Goal: Transaction & Acquisition: Purchase product/service

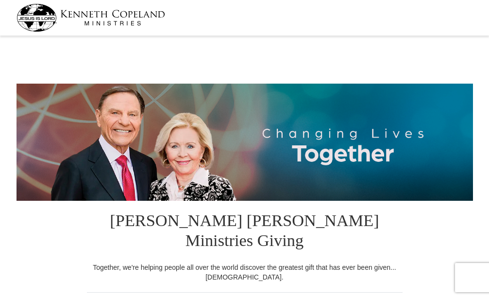
select select "NC"
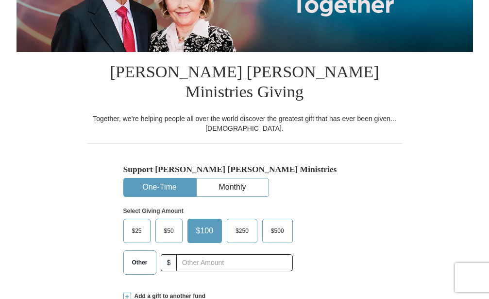
scroll to position [276, 0]
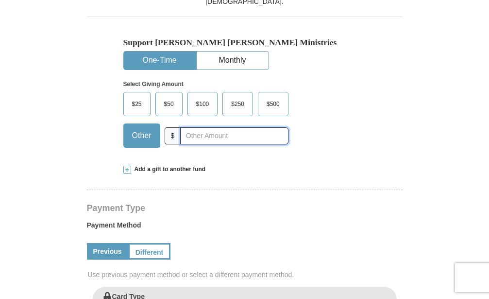
click at [231, 127] on input "text" at bounding box center [234, 135] width 108 height 17
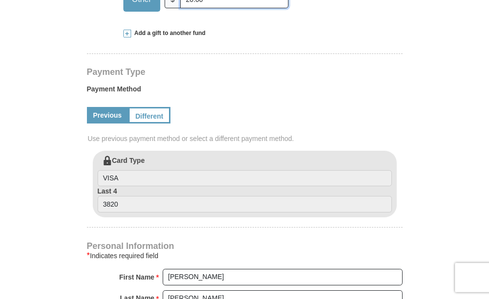
scroll to position [450, 0]
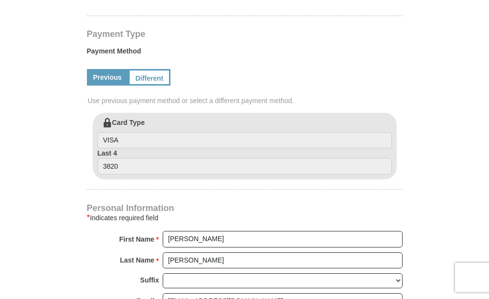
type input "20.00"
click at [107, 69] on link "Previous" at bounding box center [107, 77] width 41 height 17
click at [146, 69] on link "Different" at bounding box center [148, 77] width 41 height 17
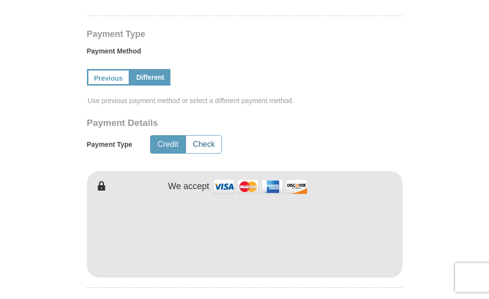
click at [205, 136] on button "Check" at bounding box center [203, 145] width 35 height 18
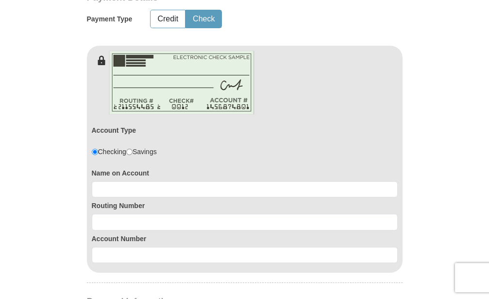
scroll to position [621, 0]
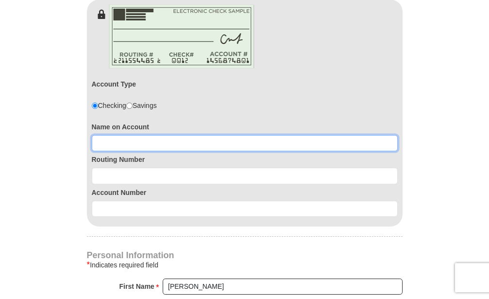
click at [311, 135] on input at bounding box center [245, 143] width 306 height 17
type input "[PERSON_NAME]"
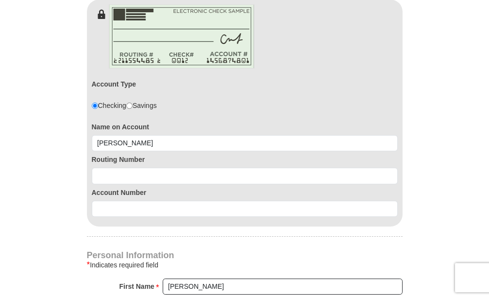
type input "27893"
type input "2529910399"
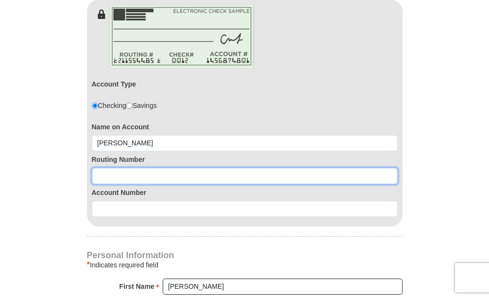
click at [287, 168] on input at bounding box center [245, 176] width 306 height 17
type input "031176110"
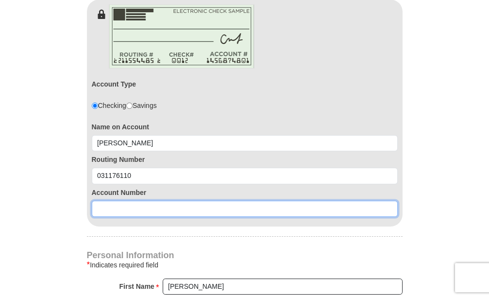
click at [275, 201] on input at bounding box center [245, 209] width 306 height 17
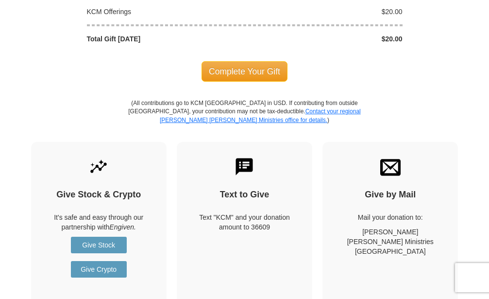
scroll to position [1125, 0]
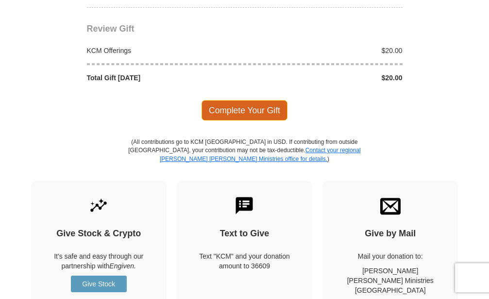
type input "36255746068"
click at [270, 100] on span "Complete Your Gift" at bounding box center [245, 110] width 86 height 20
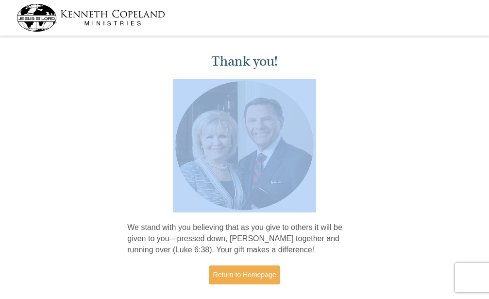
drag, startPoint x: 0, startPoint y: 0, endPoint x: 497, endPoint y: 98, distance: 506.9
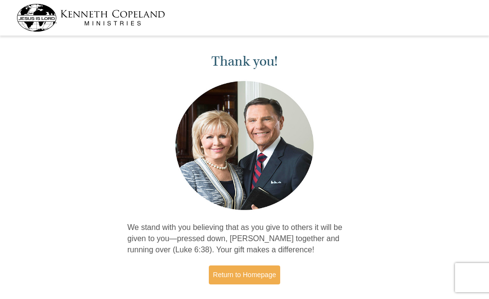
click at [488, 97] on div "Thank you! We stand with you believing that as you give to others it will be gi…" at bounding box center [244, 170] width 489 height 262
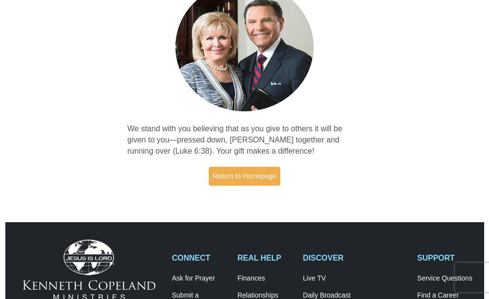
scroll to position [91, 0]
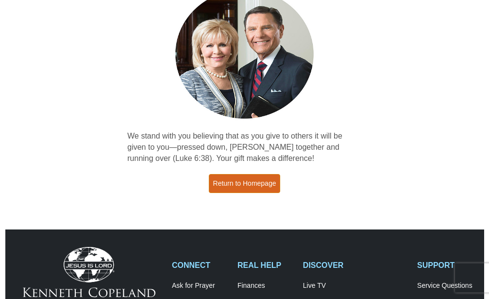
click at [254, 187] on link "Return to Homepage" at bounding box center [245, 183] width 72 height 19
